Goal: Information Seeking & Learning: Learn about a topic

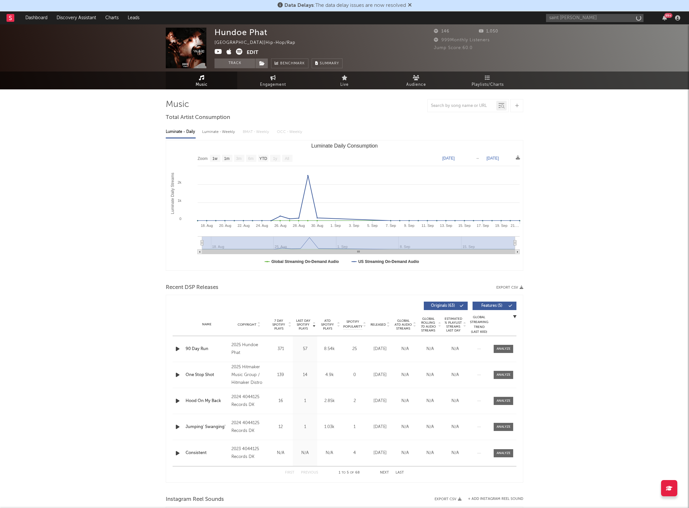
select select "1w"
drag, startPoint x: 578, startPoint y: 18, endPoint x: 517, endPoint y: 18, distance: 60.4
click at [517, 18] on nav "Dashboard Discovery Assistant Charts Leads saint [PERSON_NAME] 99 +" at bounding box center [344, 17] width 689 height 13
paste input "[URL][DOMAIN_NAME]"
type input "[URL][DOMAIN_NAME]"
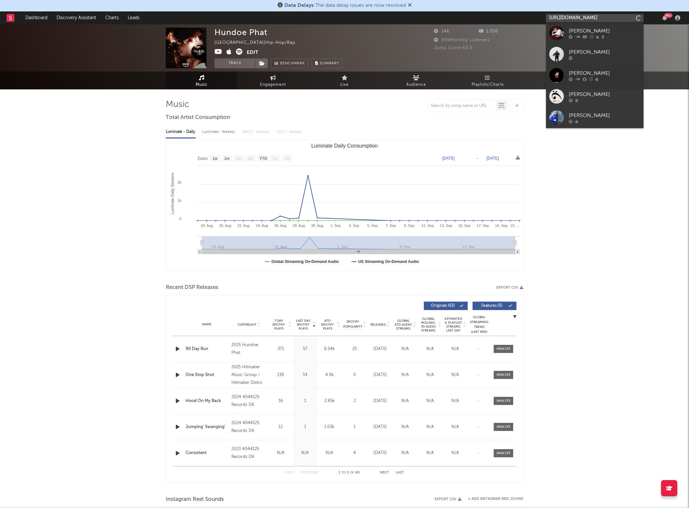
scroll to position [0, 106]
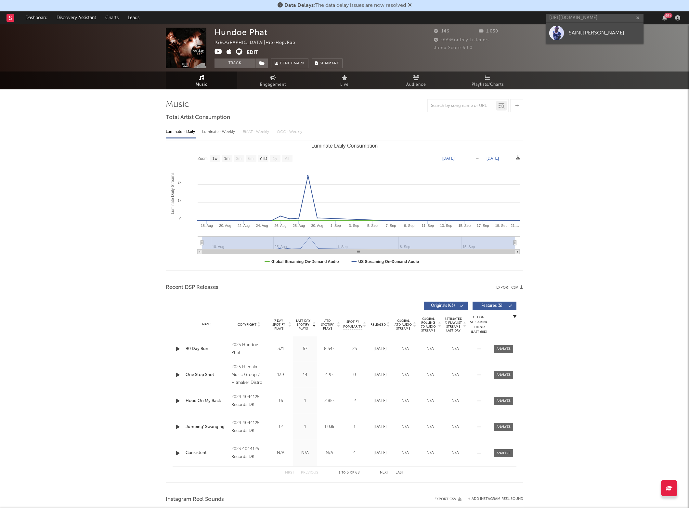
click at [573, 34] on div "SAINt [PERSON_NAME]" at bounding box center [603, 33] width 71 height 8
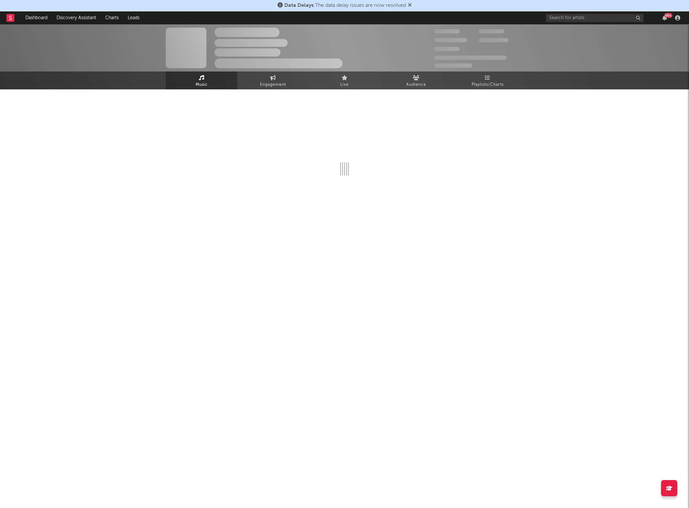
select select "1w"
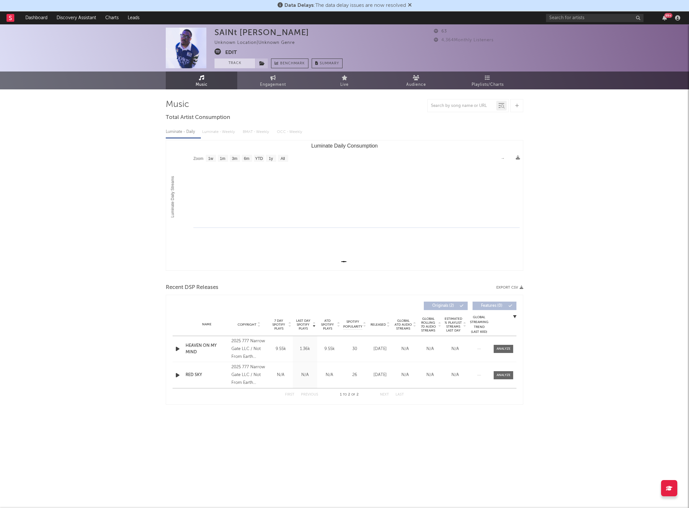
click at [230, 65] on button "Track" at bounding box center [234, 63] width 41 height 10
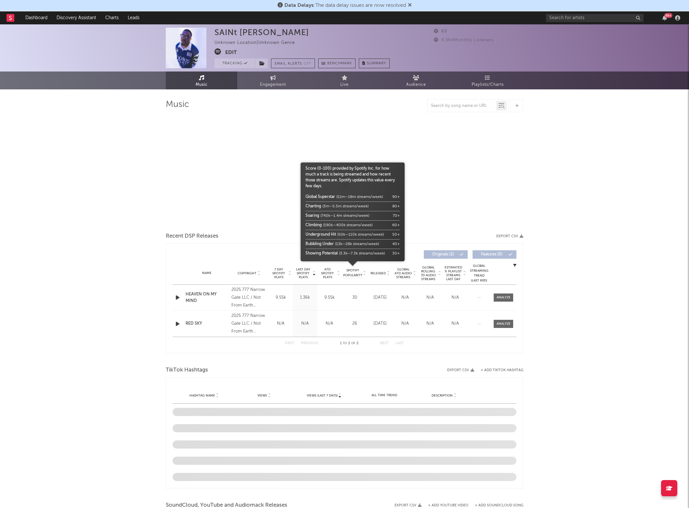
select select "1w"
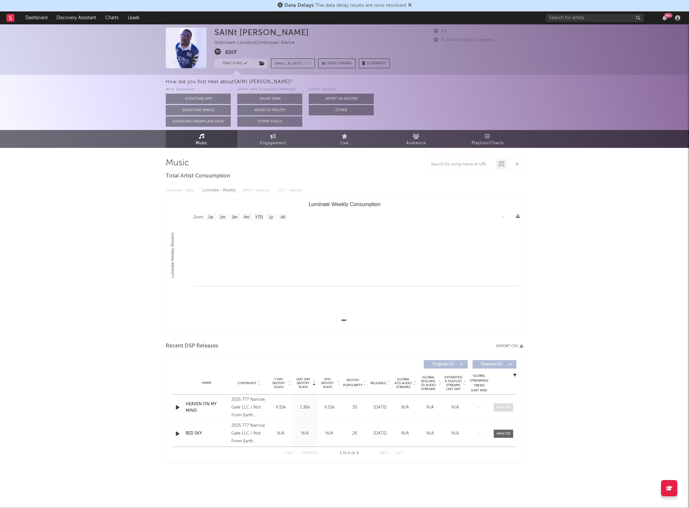
click at [498, 407] on div at bounding box center [503, 407] width 14 height 5
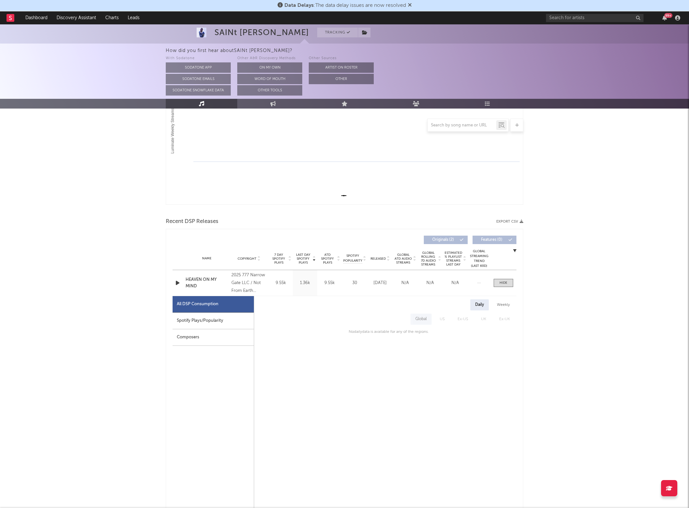
scroll to position [167, 0]
